Goal: Transaction & Acquisition: Purchase product/service

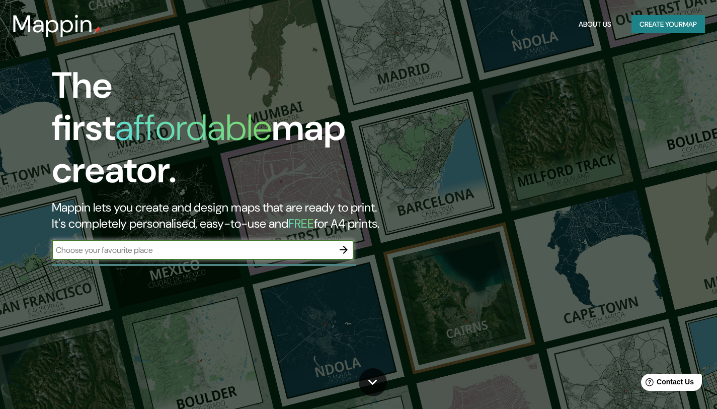
click at [214, 244] on input "text" at bounding box center [193, 250] width 282 height 12
click at [347, 246] on icon "button" at bounding box center [344, 250] width 8 height 8
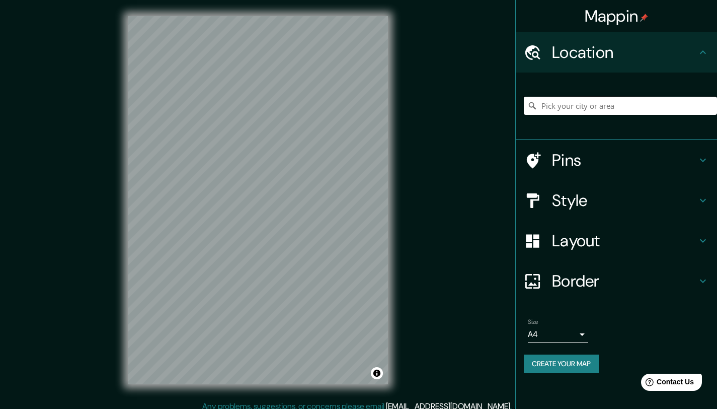
click at [566, 110] on input "Pick your city or area" at bounding box center [620, 106] width 193 height 18
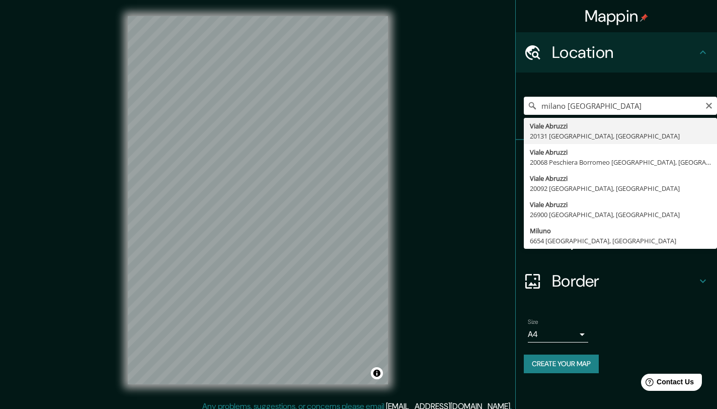
type input "Viale Abruzzi, [GEOGRAPHIC_DATA], [GEOGRAPHIC_DATA]"
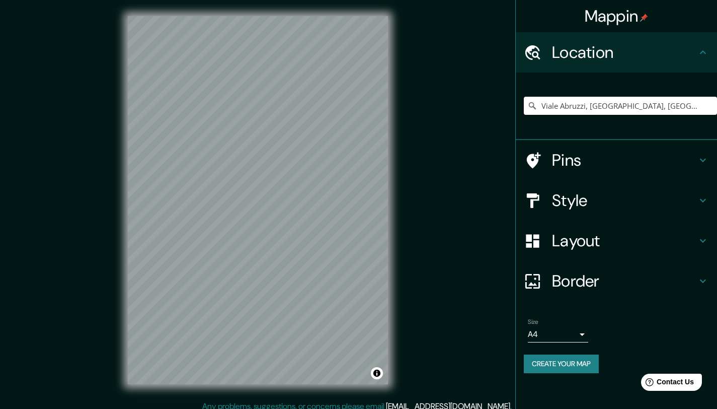
click at [704, 162] on icon at bounding box center [703, 160] width 12 height 12
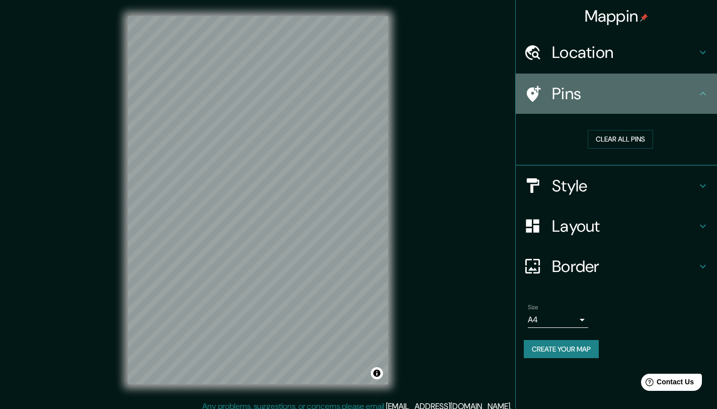
click at [703, 92] on icon at bounding box center [703, 94] width 6 height 4
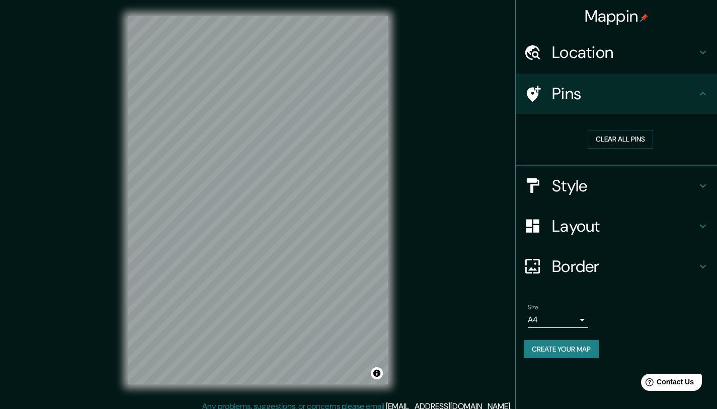
click at [701, 185] on icon at bounding box center [703, 186] width 6 height 4
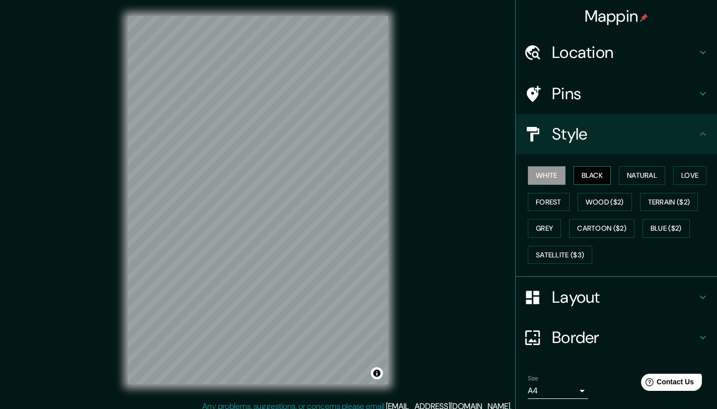
click at [592, 179] on button "Black" at bounding box center [593, 175] width 38 height 19
click at [631, 178] on button "Natural" at bounding box center [642, 175] width 46 height 19
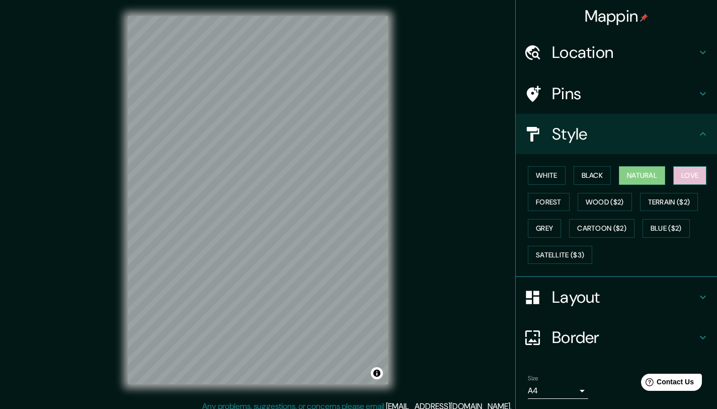
click at [681, 178] on button "Love" at bounding box center [689, 175] width 33 height 19
click at [549, 204] on button "Forest" at bounding box center [549, 202] width 42 height 19
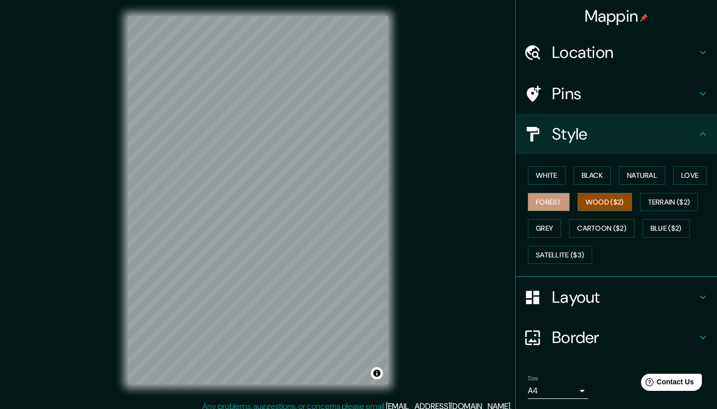
click at [602, 200] on button "Wood ($2)" at bounding box center [605, 202] width 54 height 19
click at [663, 205] on button "Terrain ($2)" at bounding box center [669, 202] width 58 height 19
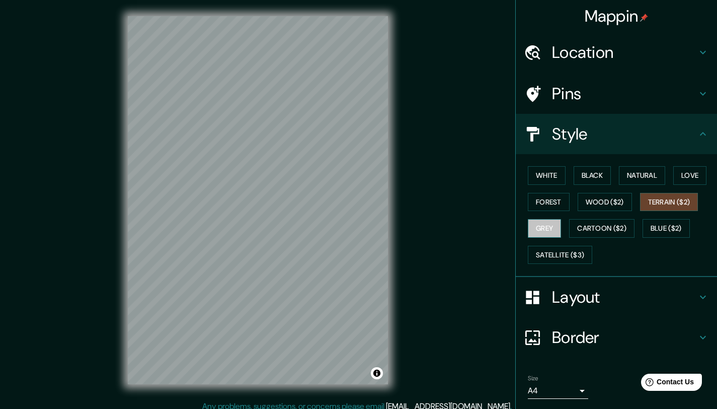
click at [552, 229] on button "Grey" at bounding box center [544, 228] width 33 height 19
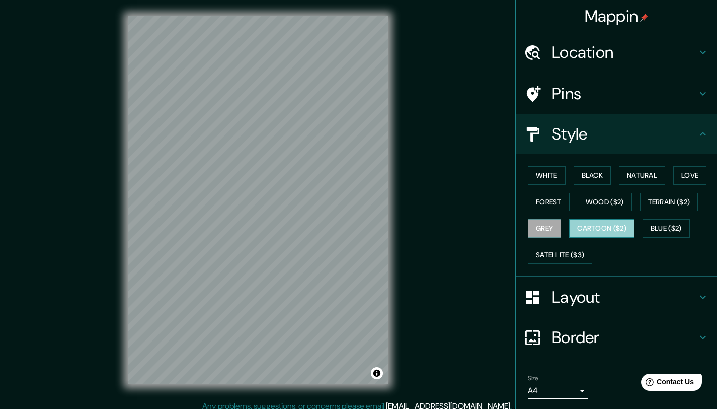
click at [599, 227] on button "Cartoon ($2)" at bounding box center [601, 228] width 65 height 19
click at [661, 226] on button "Blue ($2)" at bounding box center [666, 228] width 47 height 19
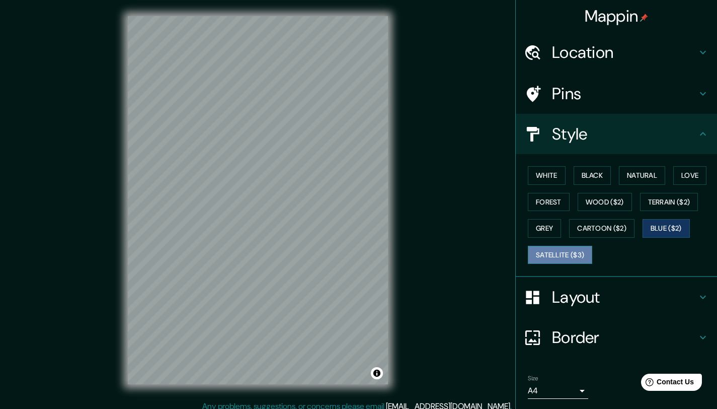
click at [566, 251] on button "Satellite ($3)" at bounding box center [560, 255] width 64 height 19
click at [551, 178] on button "White" at bounding box center [547, 175] width 38 height 19
click at [547, 251] on button "Satellite ($3)" at bounding box center [560, 255] width 64 height 19
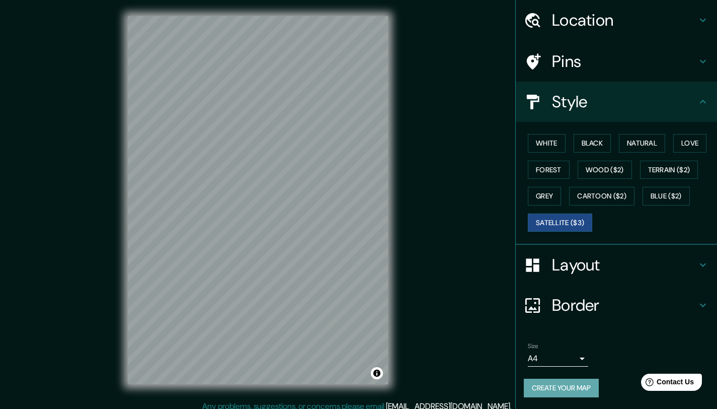
click at [558, 390] on button "Create your map" at bounding box center [561, 387] width 75 height 19
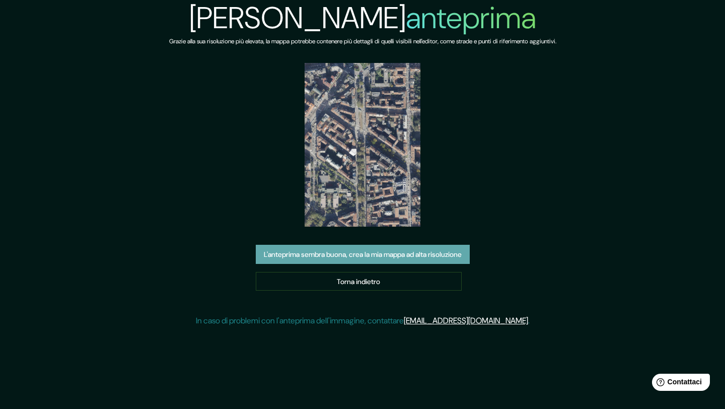
click at [392, 251] on font "L'anteprima sembra buona, crea la mia mappa ad alta risoluzione" at bounding box center [363, 254] width 198 height 9
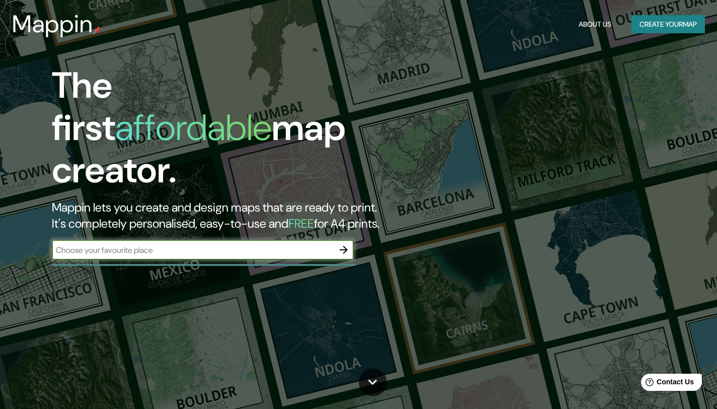
click at [341, 246] on icon "button" at bounding box center [344, 250] width 8 height 8
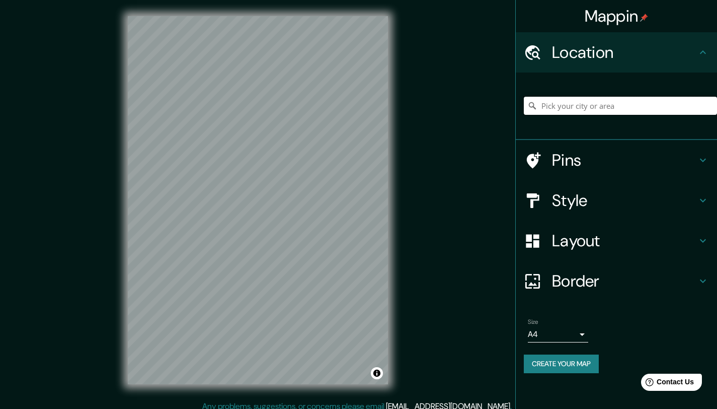
click at [575, 105] on input "Pick your city or area" at bounding box center [620, 106] width 193 height 18
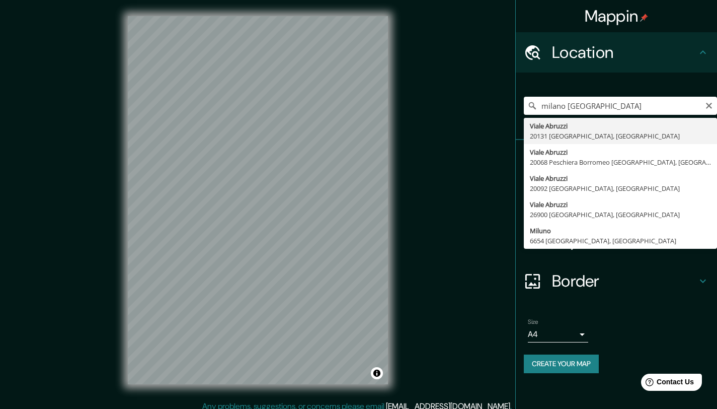
type input "Viale Abruzzi, [GEOGRAPHIC_DATA], [GEOGRAPHIC_DATA]"
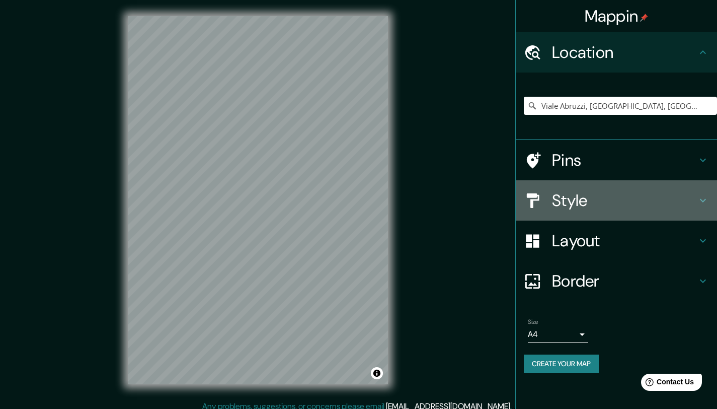
click at [601, 206] on h4 "Style" at bounding box center [624, 200] width 145 height 20
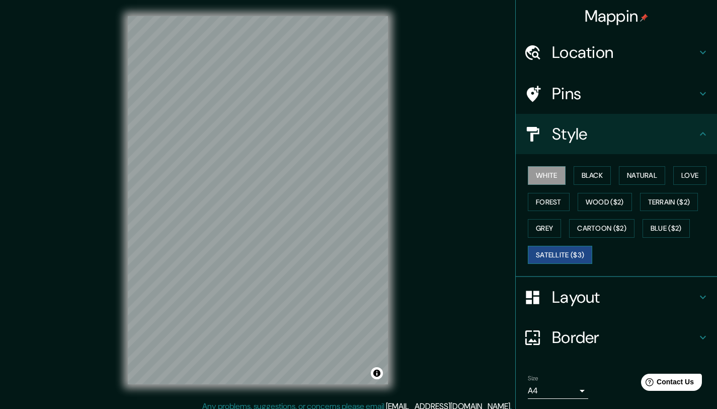
click at [569, 256] on button "Satellite ($3)" at bounding box center [560, 255] width 64 height 19
click at [700, 297] on icon at bounding box center [703, 297] width 6 height 4
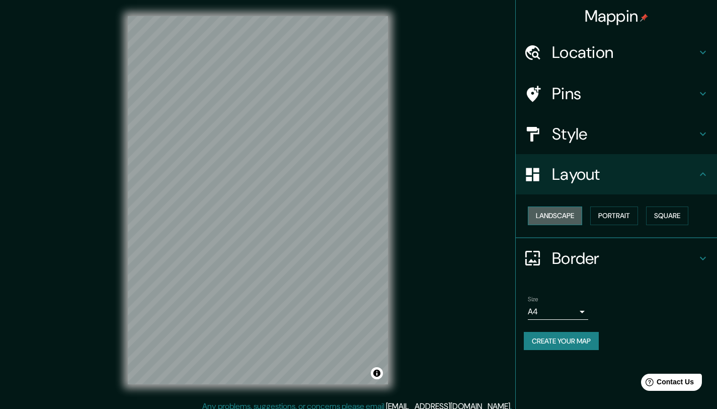
click at [573, 214] on button "Landscape" at bounding box center [555, 215] width 54 height 19
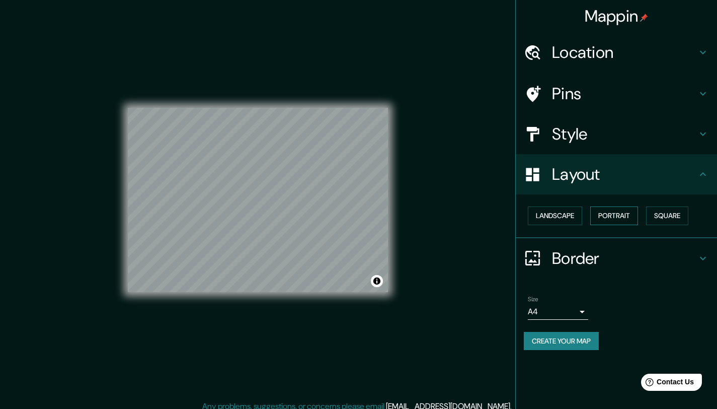
click at [620, 214] on button "Portrait" at bounding box center [614, 215] width 48 height 19
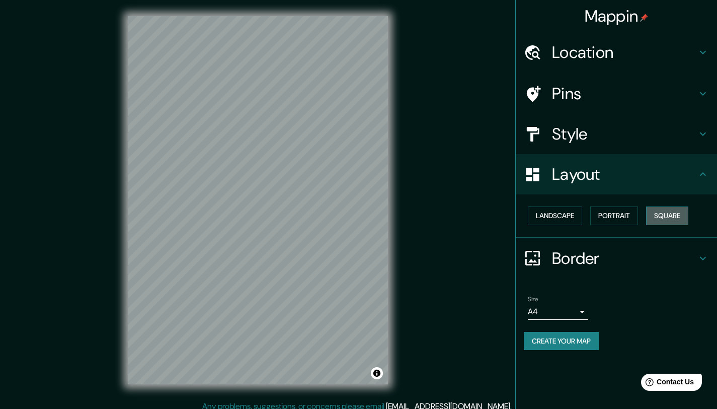
click at [663, 217] on button "Square" at bounding box center [667, 215] width 42 height 19
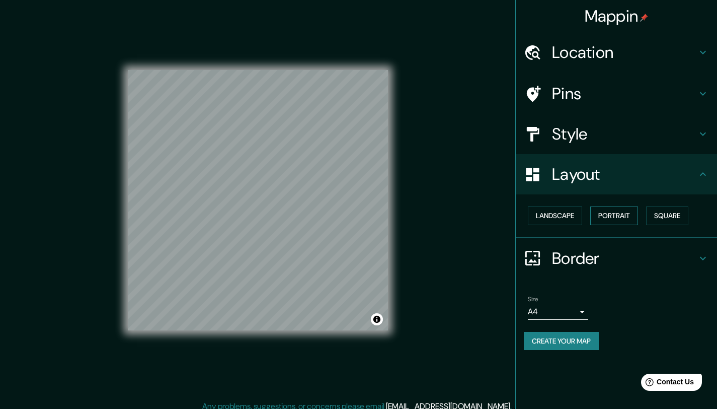
click at [609, 221] on button "Portrait" at bounding box center [614, 215] width 48 height 19
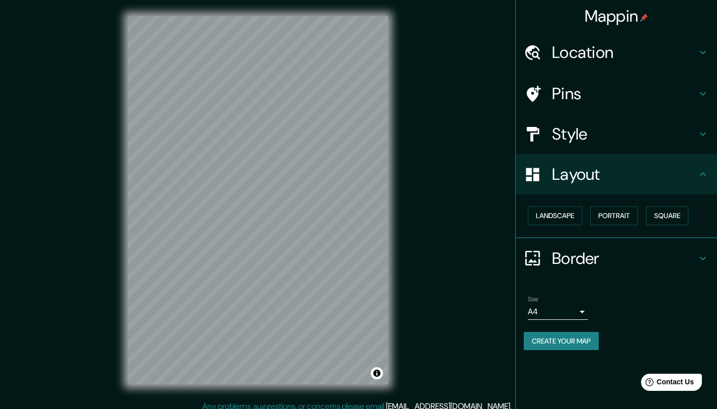
click at [703, 173] on icon at bounding box center [703, 174] width 6 height 4
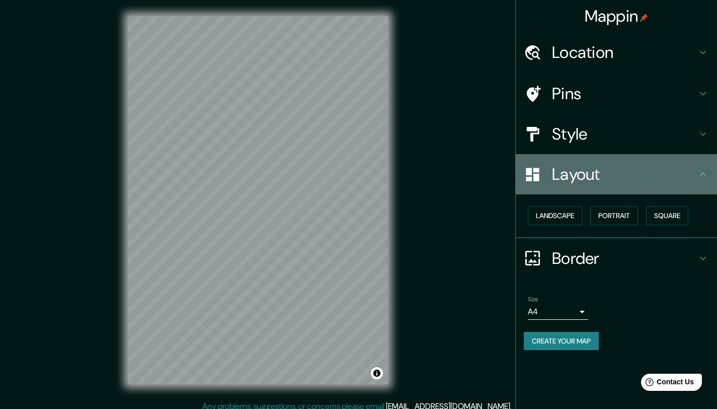
click at [705, 176] on icon at bounding box center [703, 174] width 12 height 12
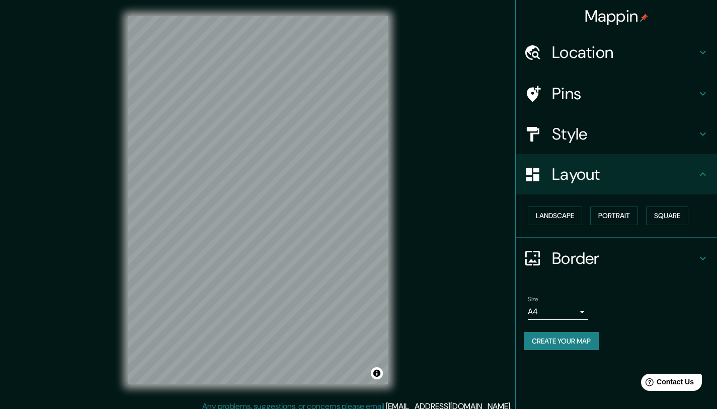
click at [706, 256] on icon at bounding box center [703, 258] width 12 height 12
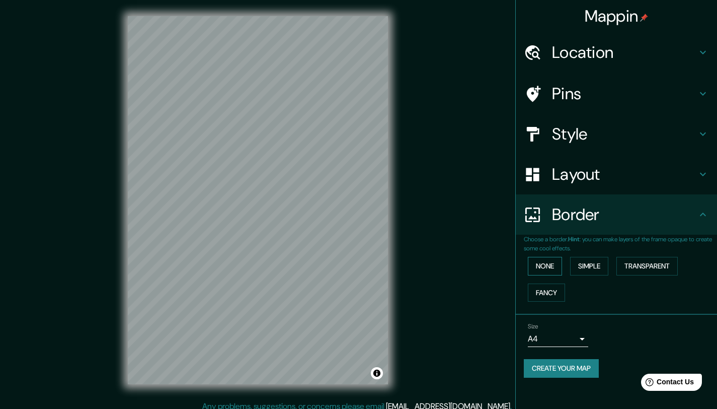
click at [558, 265] on button "None" at bounding box center [545, 266] width 34 height 19
click at [562, 263] on button "None" at bounding box center [545, 266] width 34 height 19
click at [587, 262] on button "Simple" at bounding box center [589, 266] width 38 height 19
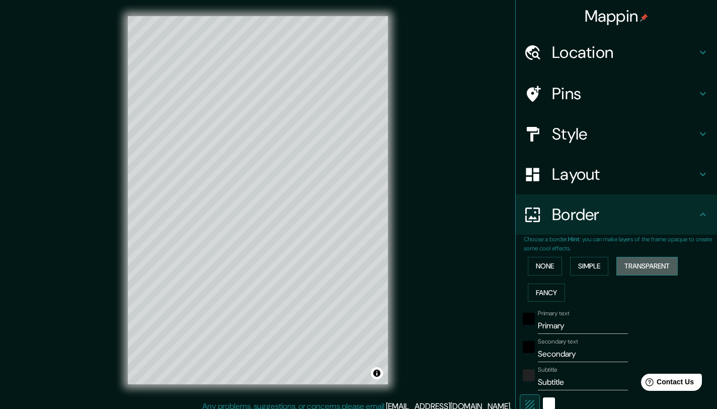
click at [643, 266] on button "Transparent" at bounding box center [647, 266] width 61 height 19
click at [545, 291] on button "Fancy" at bounding box center [546, 292] width 37 height 19
click at [533, 272] on button "None" at bounding box center [545, 266] width 34 height 19
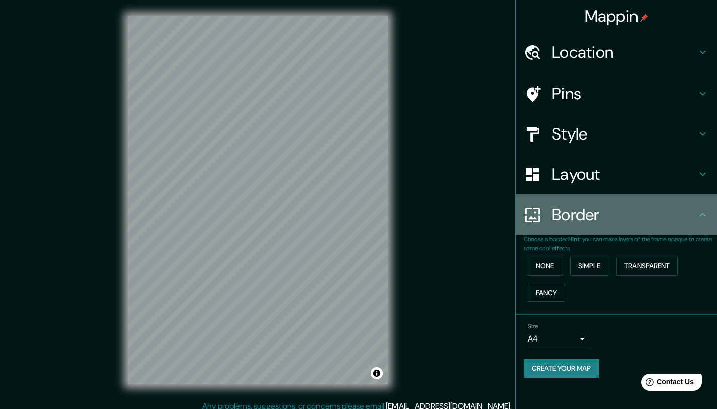
click at [703, 213] on icon at bounding box center [703, 214] width 6 height 4
click at [705, 215] on icon at bounding box center [703, 214] width 6 height 4
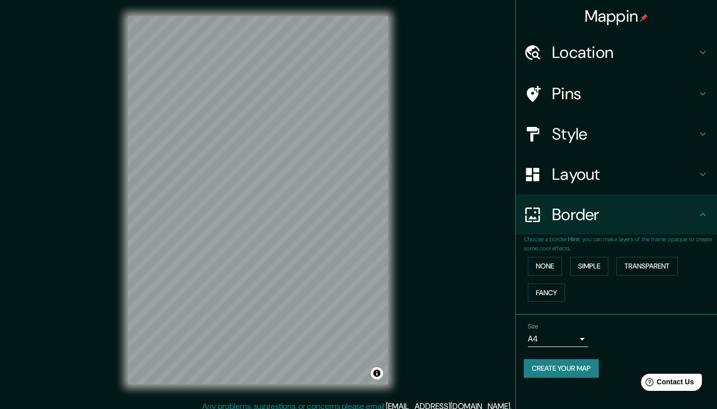
click at [704, 97] on icon at bounding box center [703, 94] width 12 height 12
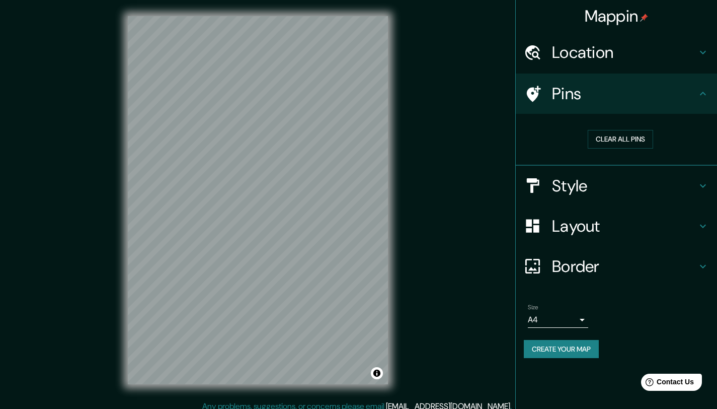
click at [704, 51] on icon at bounding box center [703, 52] width 12 height 12
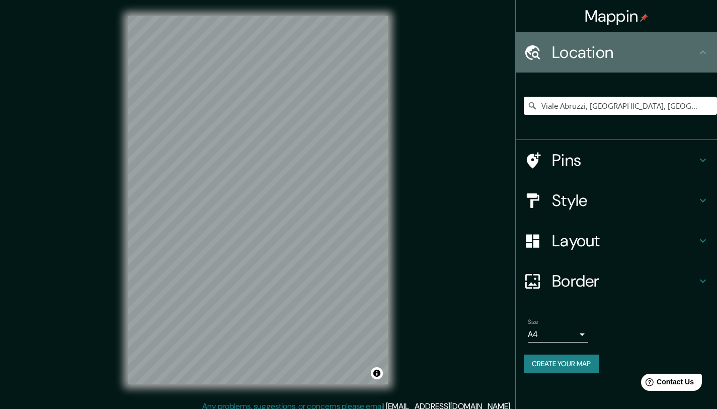
click at [704, 51] on icon at bounding box center [703, 52] width 6 height 4
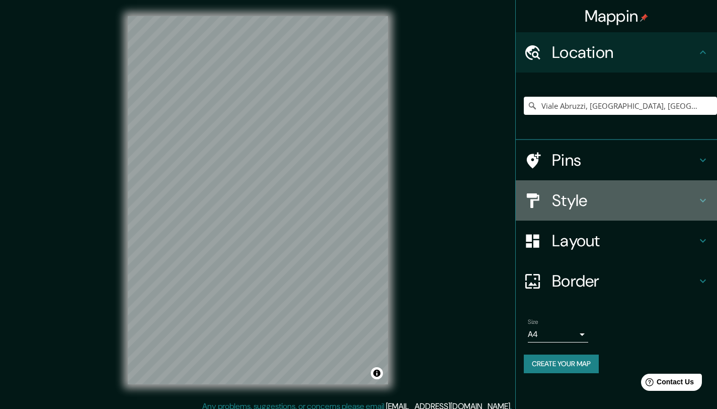
click at [700, 200] on icon at bounding box center [703, 200] width 12 height 12
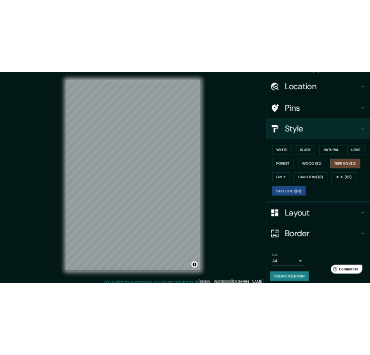
scroll to position [24, 0]
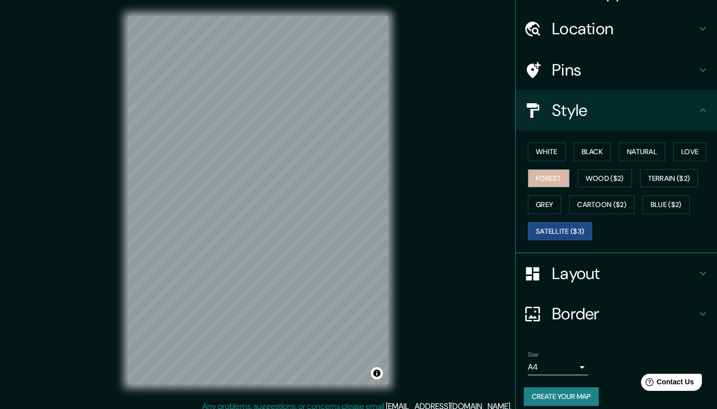
click at [550, 175] on button "Forest" at bounding box center [549, 178] width 42 height 19
click at [539, 203] on button "Grey" at bounding box center [544, 204] width 33 height 19
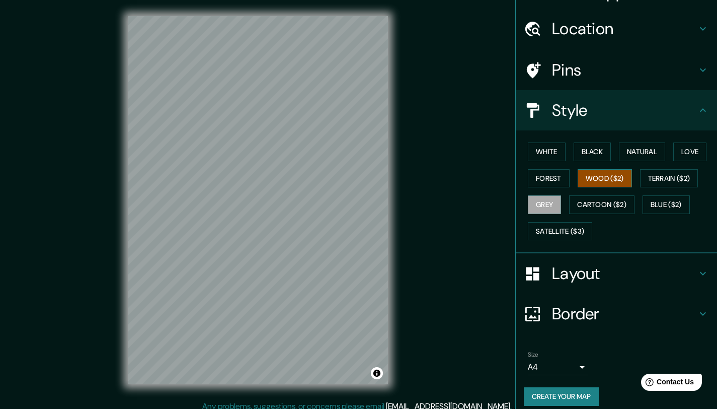
click at [597, 182] on button "Wood ($2)" at bounding box center [605, 178] width 54 height 19
click at [655, 175] on button "Terrain ($2)" at bounding box center [669, 178] width 58 height 19
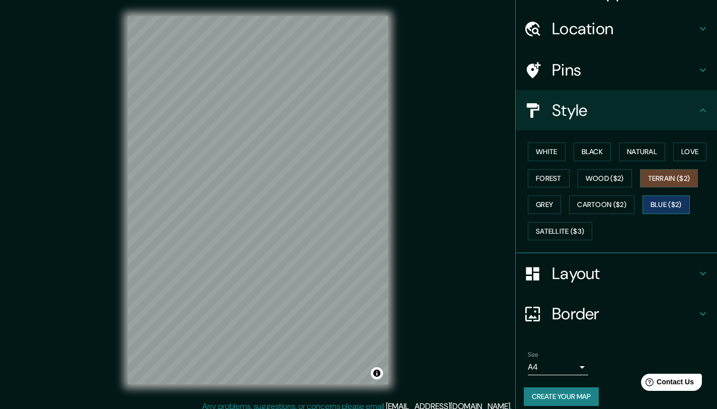
click at [657, 203] on button "Blue ($2)" at bounding box center [666, 204] width 47 height 19
click at [534, 203] on button "Grey" at bounding box center [544, 204] width 33 height 19
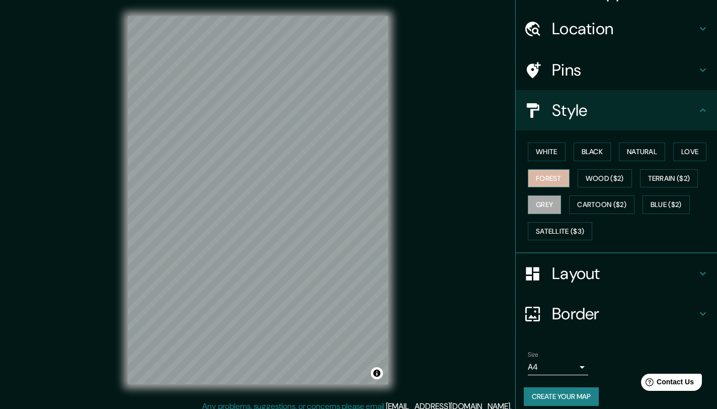
click at [545, 183] on button "Forest" at bounding box center [549, 178] width 42 height 19
click at [590, 178] on button "Wood ($2)" at bounding box center [605, 178] width 54 height 19
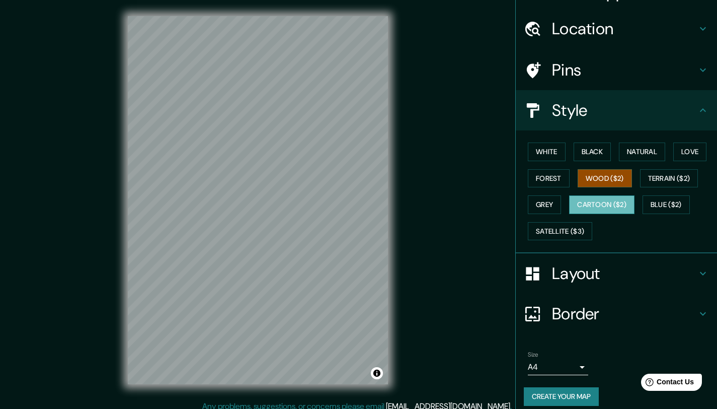
click at [594, 204] on button "Cartoon ($2)" at bounding box center [601, 204] width 65 height 19
click at [628, 147] on button "Natural" at bounding box center [642, 151] width 46 height 19
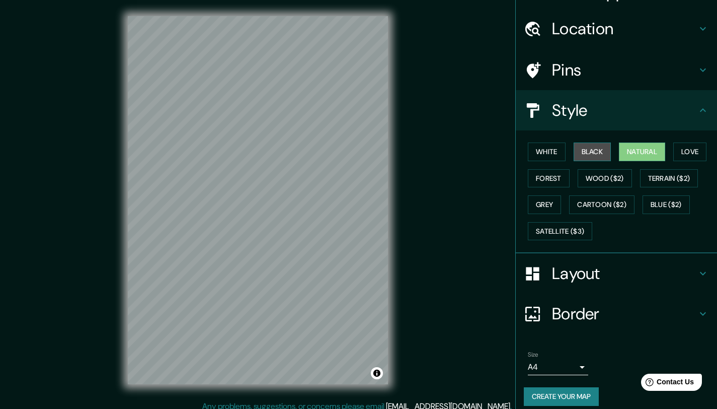
click at [599, 152] on button "Black" at bounding box center [593, 151] width 38 height 19
click at [685, 154] on button "Love" at bounding box center [689, 151] width 33 height 19
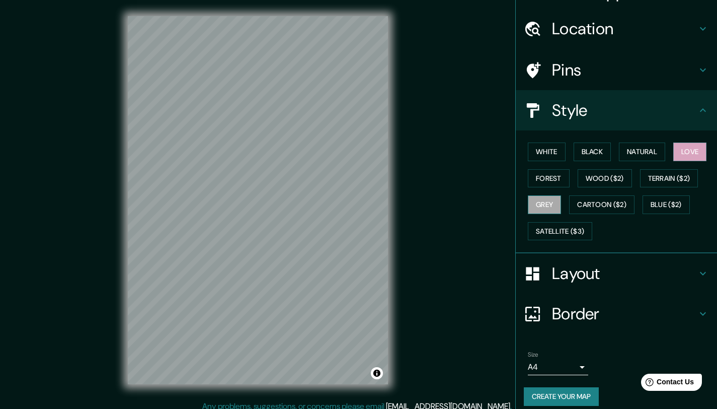
click at [538, 203] on button "Grey" at bounding box center [544, 204] width 33 height 19
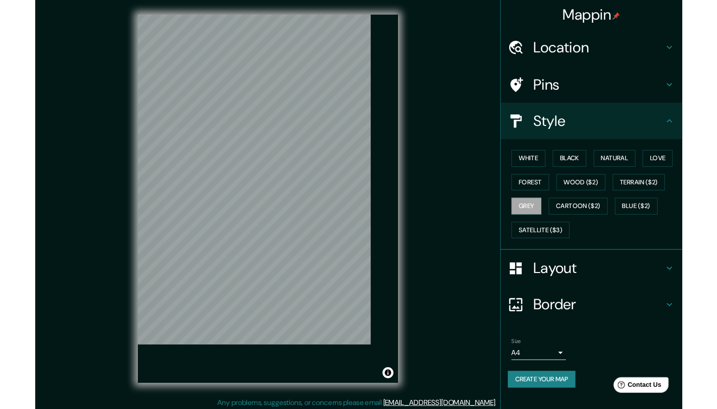
scroll to position [0, 0]
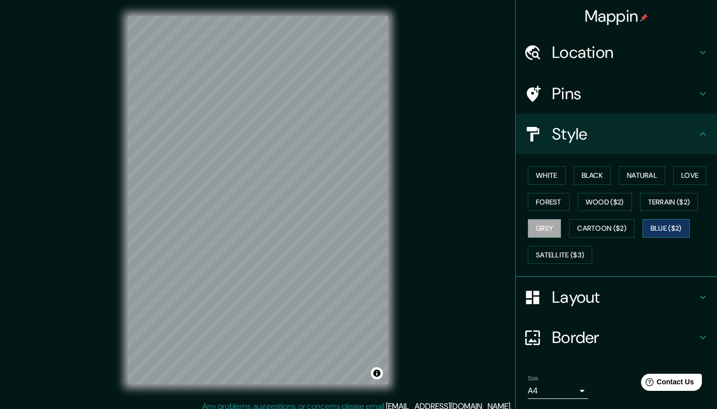
click at [651, 231] on button "Blue ($2)" at bounding box center [666, 228] width 47 height 19
click at [565, 256] on button "Satellite ($3)" at bounding box center [560, 255] width 64 height 19
